Goal: Transaction & Acquisition: Download file/media

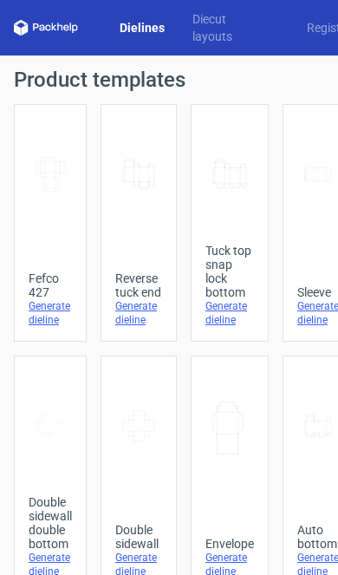
click at [238, 308] on div "Generate dieline" at bounding box center [229, 313] width 49 height 28
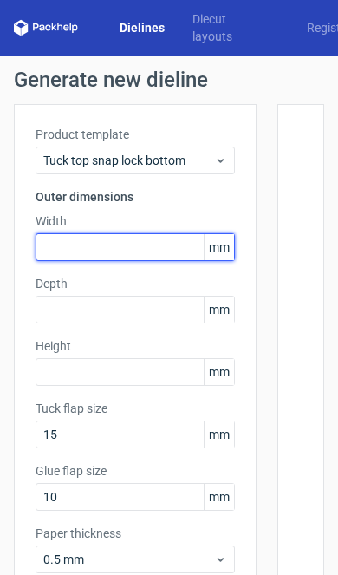
click at [63, 247] on input "text" at bounding box center [135, 247] width 199 height 28
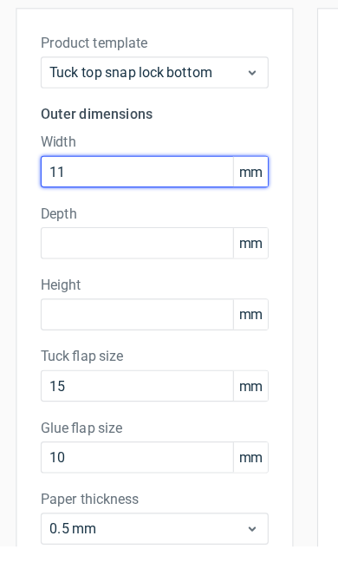
type input "1"
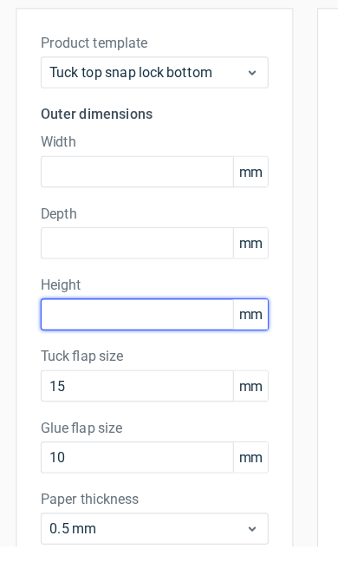
click at [54, 358] on input "text" at bounding box center [135, 372] width 199 height 28
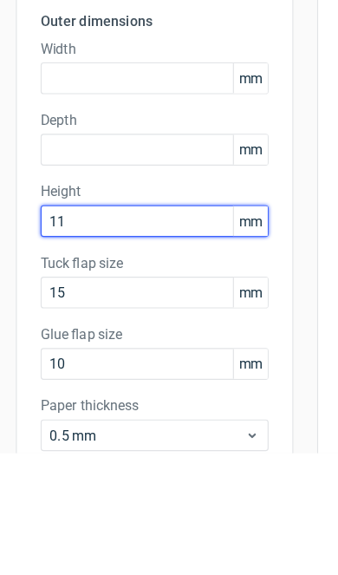
type input "115"
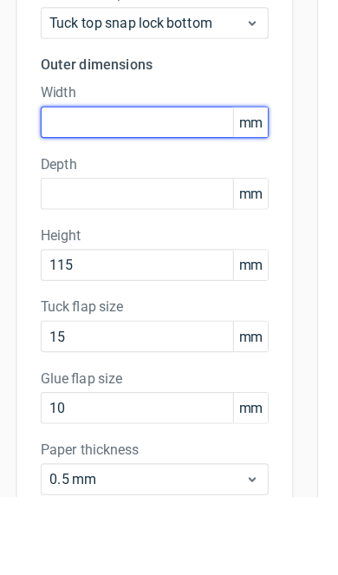
click at [57, 233] on input "text" at bounding box center [135, 247] width 199 height 28
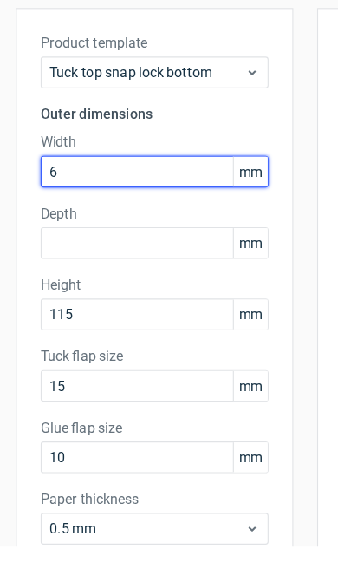
type input "60"
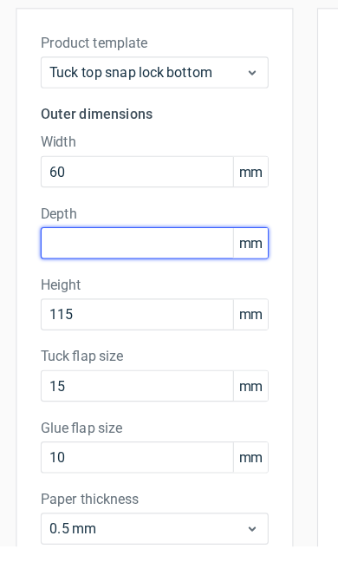
click at [42, 296] on input "text" at bounding box center [135, 310] width 199 height 28
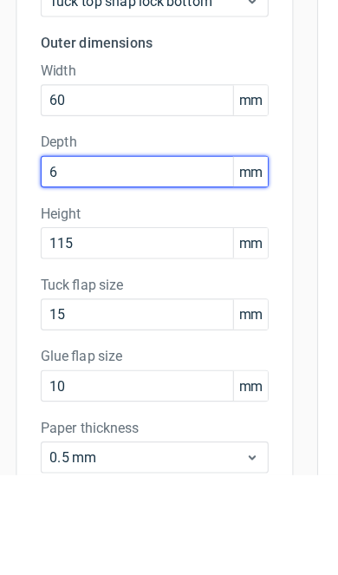
type input "60"
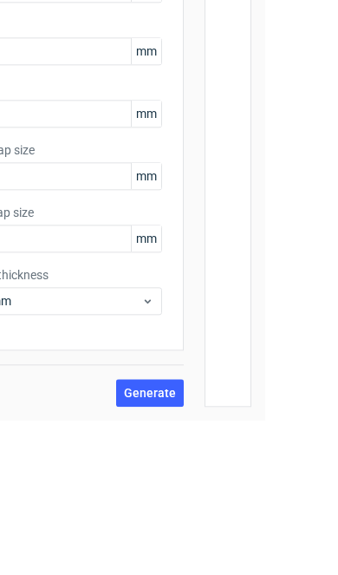
scroll to position [104, 73]
click at [147, 551] on span "Generate" at bounding box center [150, 547] width 52 height 12
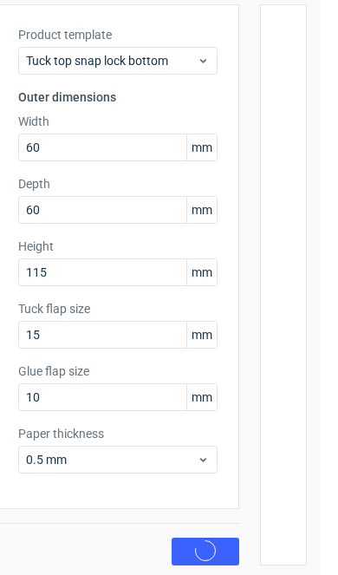
scroll to position [99, 16]
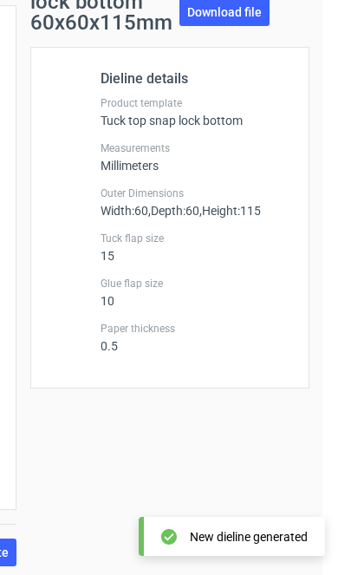
scroll to position [0, 196]
click at [219, 10] on link "Download file" at bounding box center [225, 12] width 90 height 28
click at [209, 10] on link "Download file" at bounding box center [225, 12] width 90 height 28
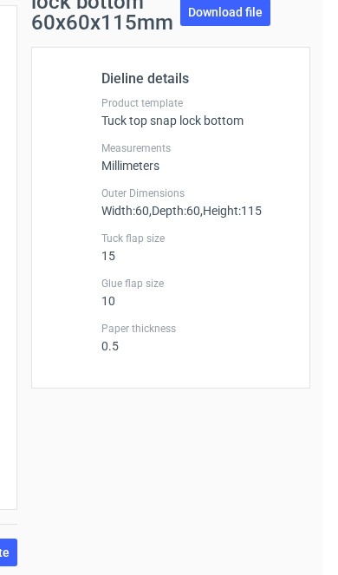
click at [230, 24] on link "Download file" at bounding box center [225, 12] width 90 height 28
click at [256, 25] on link "Download file" at bounding box center [225, 12] width 90 height 28
